Goal: Task Accomplishment & Management: Use online tool/utility

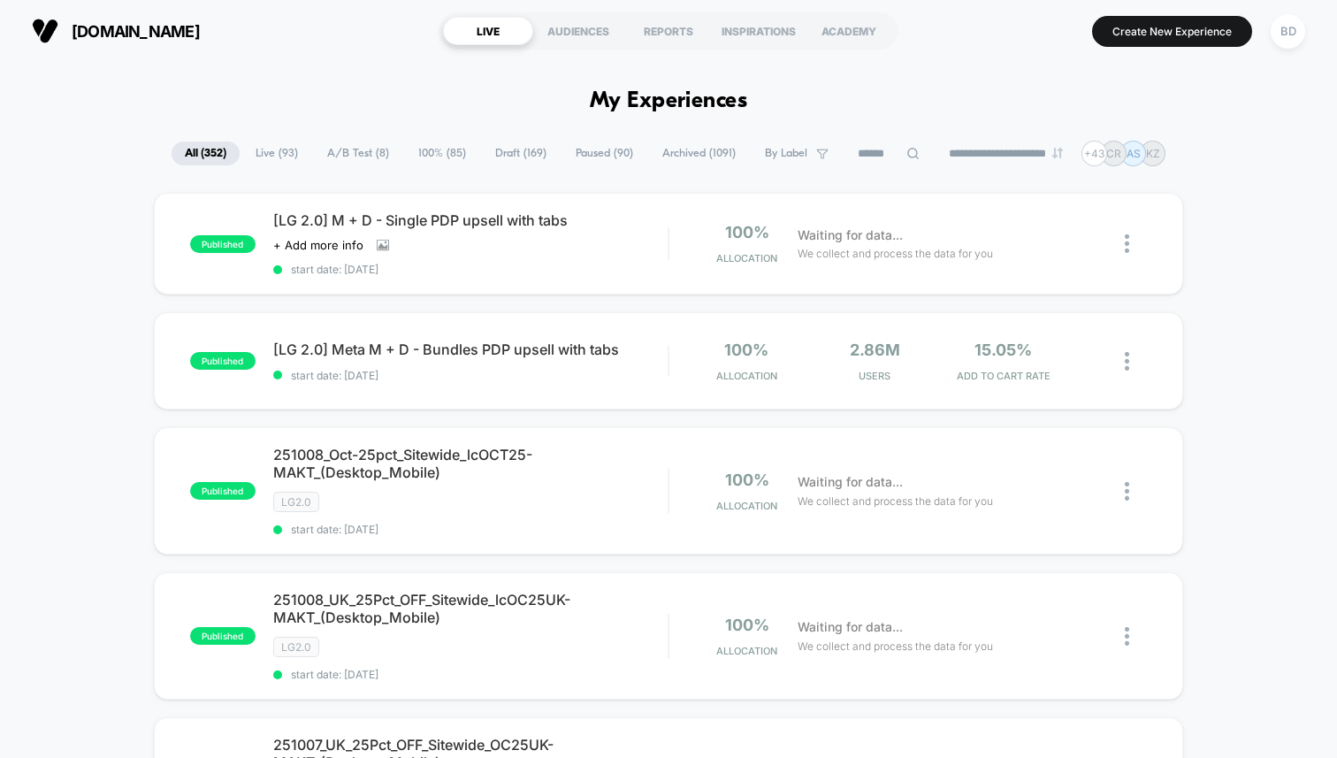
click at [351, 154] on span "A/B Test ( 8 )" at bounding box center [358, 153] width 88 height 24
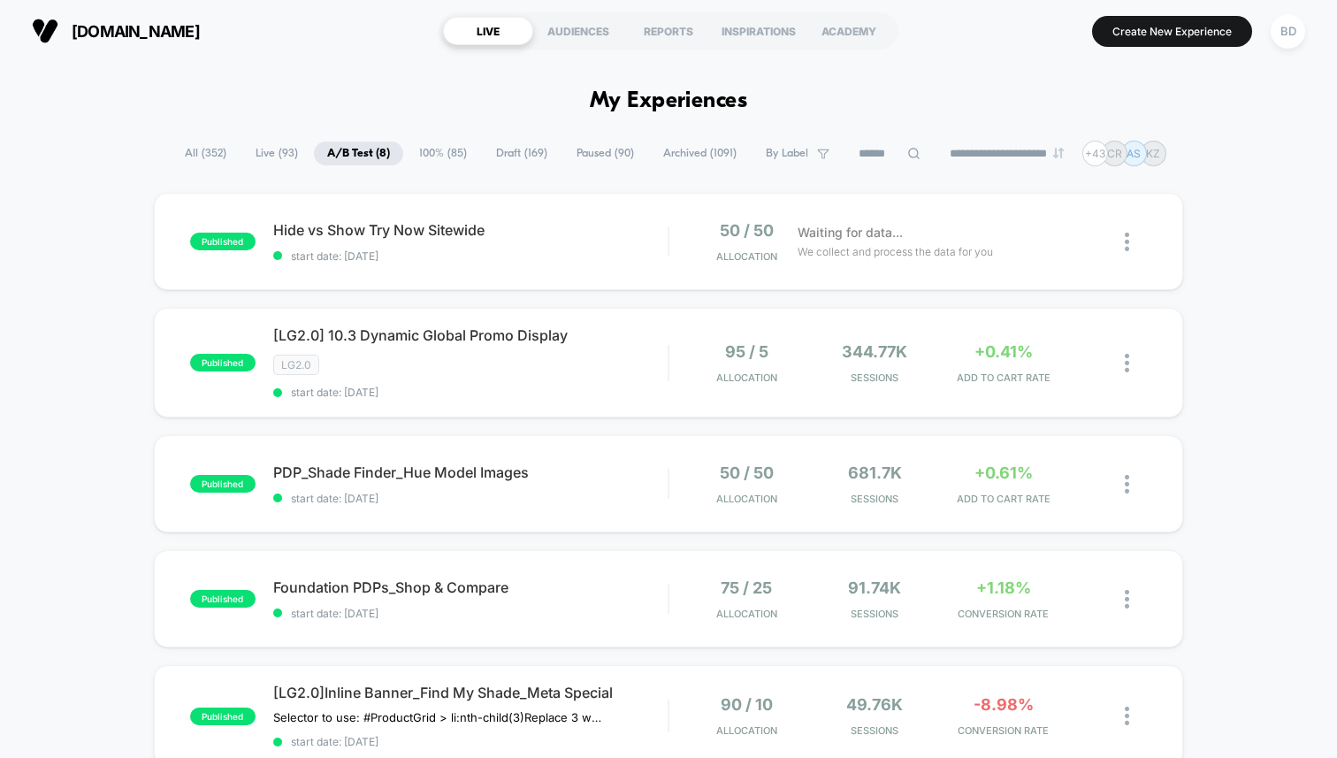
click at [95, 243] on div "published Hide vs Show Try Now Sitewide start date: [DATE] 50 / 50 Allocation W…" at bounding box center [668, 698] width 1337 height 1011
click at [365, 225] on span "Hide vs Show Try Now Sitewide Click to edit experience details" at bounding box center [470, 230] width 394 height 18
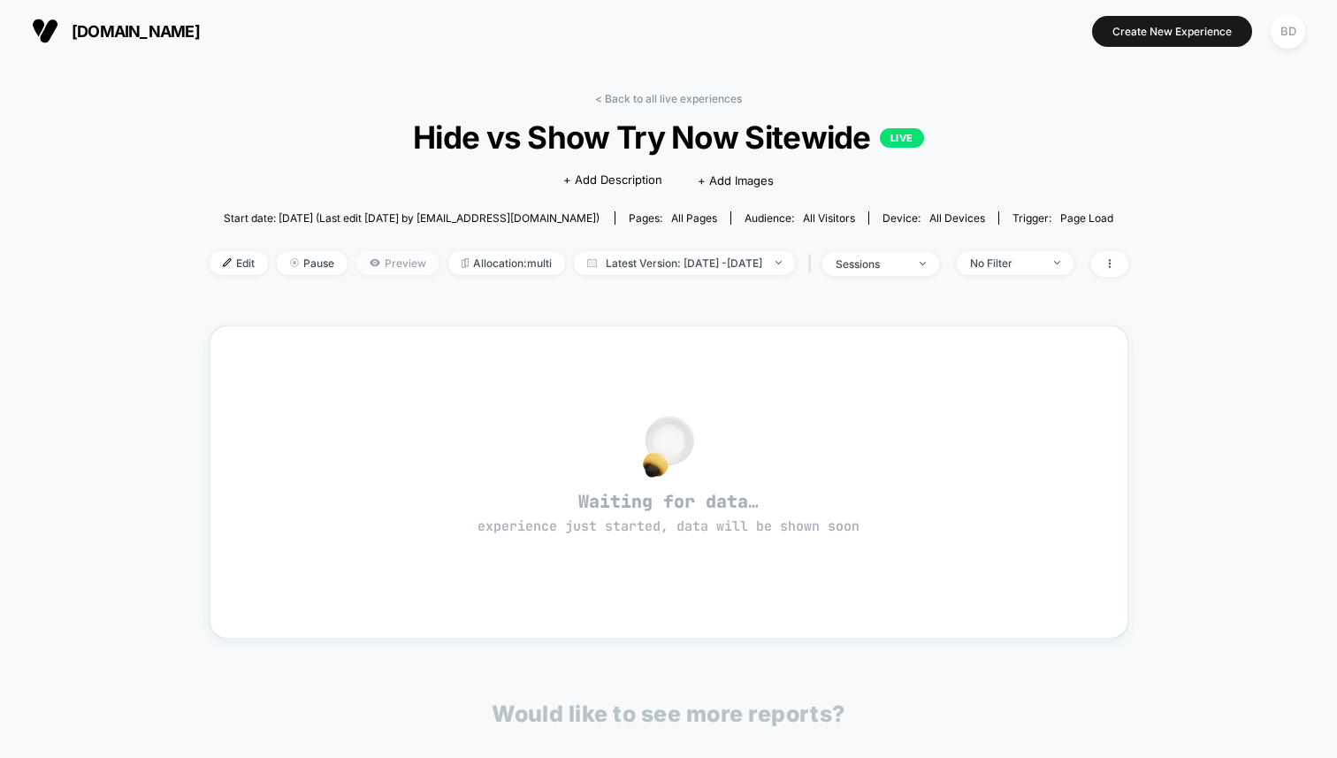
click at [371, 258] on span "Preview" at bounding box center [397, 263] width 83 height 24
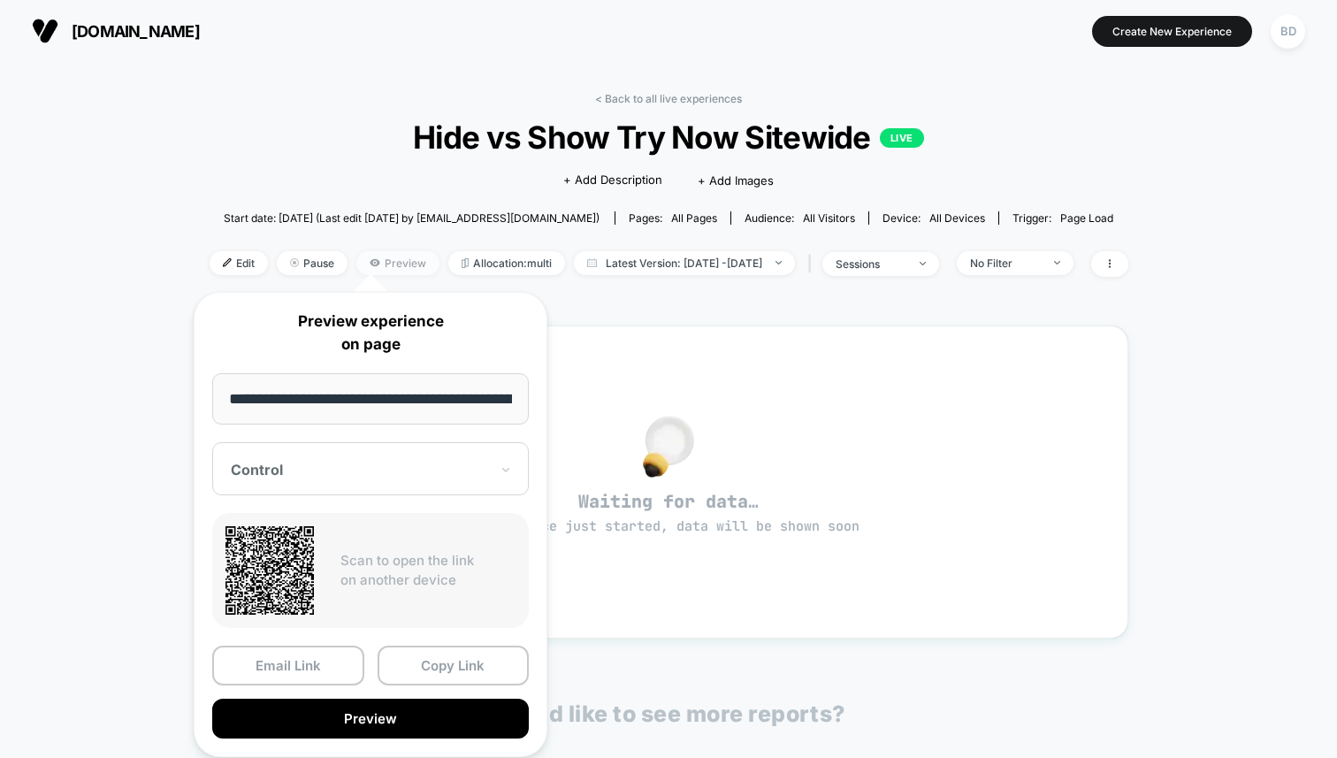
scroll to position [0, 355]
click at [401, 465] on div at bounding box center [360, 471] width 258 height 18
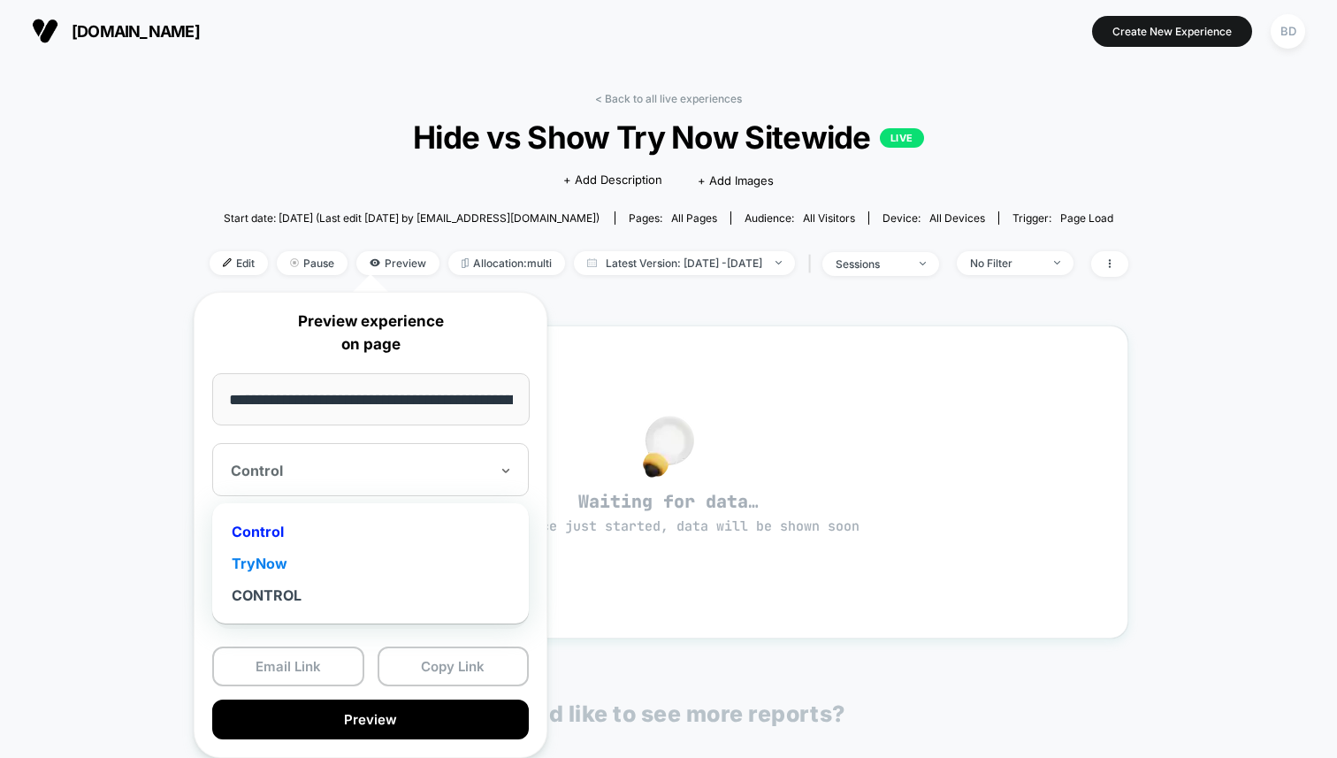
click at [268, 555] on div "TryNow" at bounding box center [370, 563] width 299 height 32
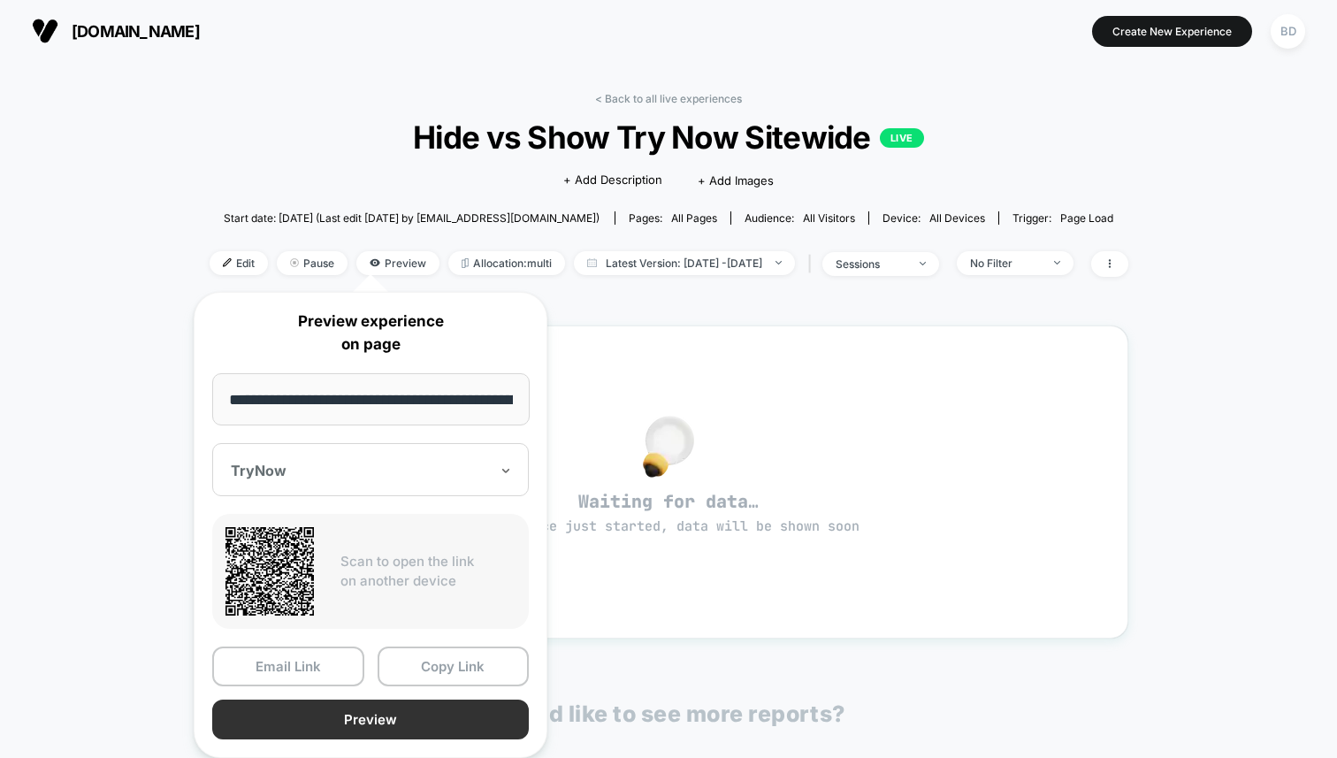
click at [378, 719] on button "Preview" at bounding box center [370, 719] width 317 height 40
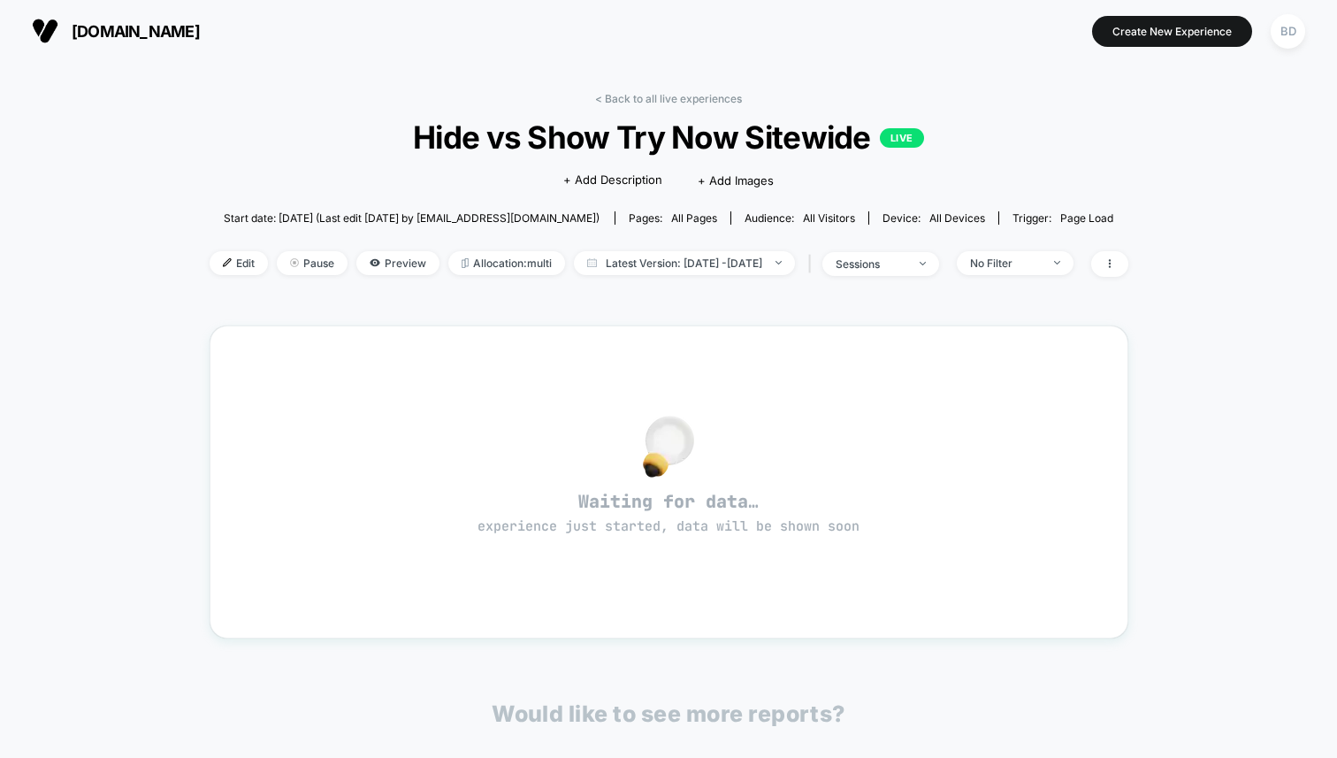
click at [265, 134] on span "Hide vs Show Try Now Sitewide LIVE" at bounding box center [668, 136] width 827 height 37
